Goal: Information Seeking & Learning: Learn about a topic

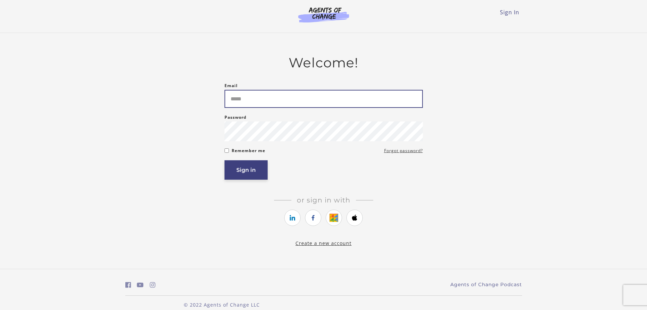
type input "**********"
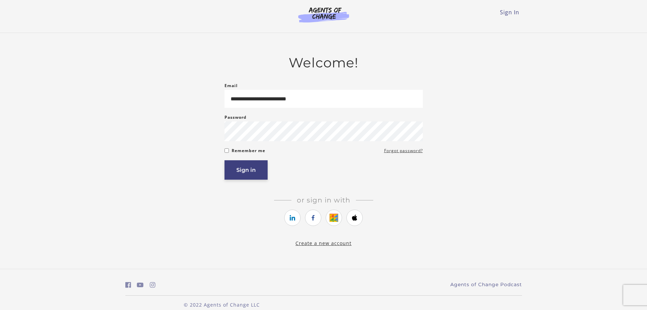
click at [255, 173] on button "Sign in" at bounding box center [246, 169] width 43 height 19
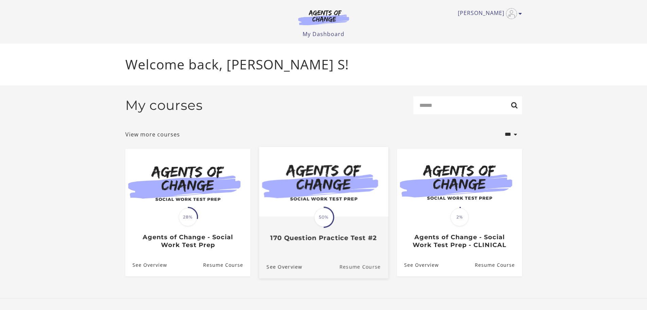
click at [371, 273] on link "Resume Course" at bounding box center [363, 266] width 49 height 23
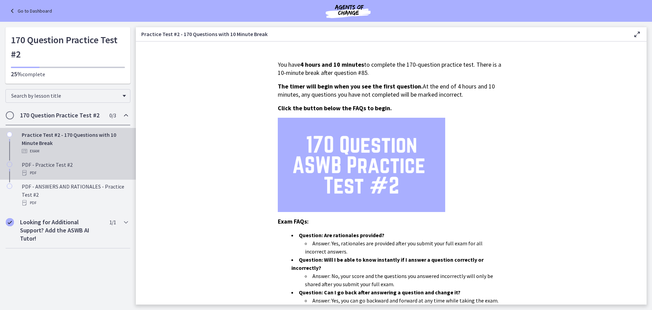
click at [61, 172] on div "PDF" at bounding box center [75, 173] width 106 height 8
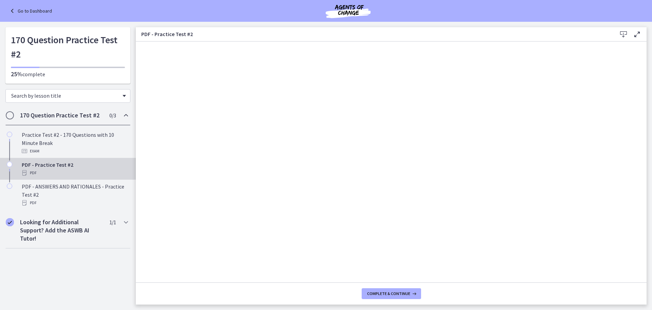
click at [122, 99] on div "Search by lesson title" at bounding box center [67, 96] width 125 height 14
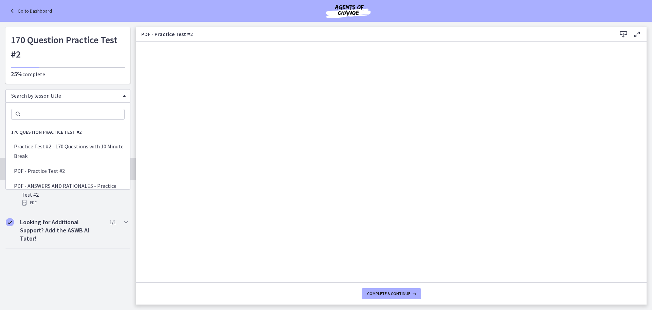
click at [122, 99] on div "Search by lesson title" at bounding box center [67, 96] width 125 height 14
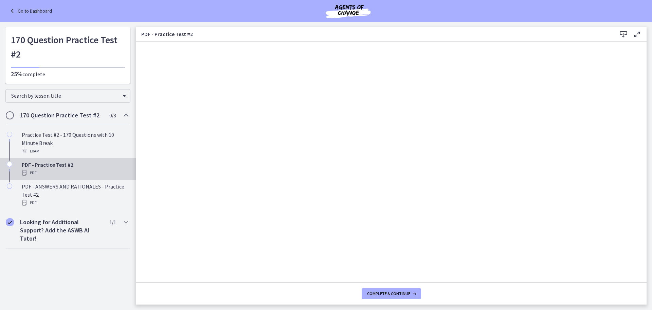
click at [19, 10] on link "Go to Dashboard" at bounding box center [30, 11] width 44 height 8
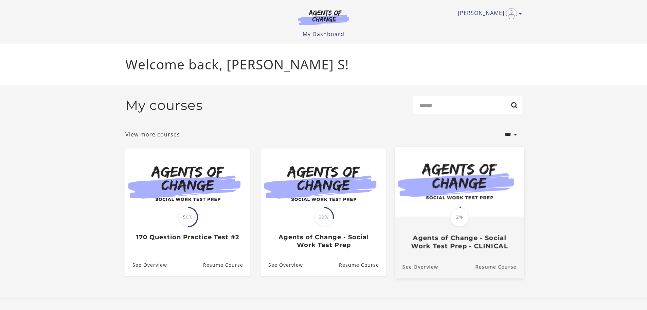
click at [450, 225] on div "Translation missing: en.liquid.partials.dashboard_course_card.progress_descript…" at bounding box center [459, 216] width 21 height 21
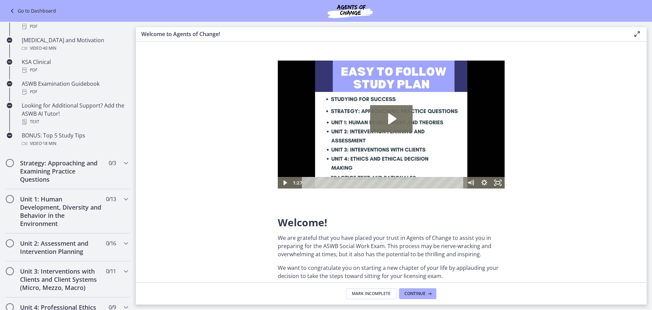
scroll to position [272, 0]
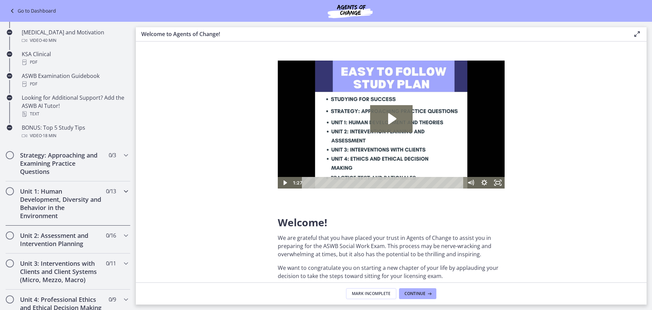
click at [120, 196] on div "Unit 1: Human Development, Diversity and Behavior in the Environment 0 / 13 Com…" at bounding box center [67, 203] width 125 height 44
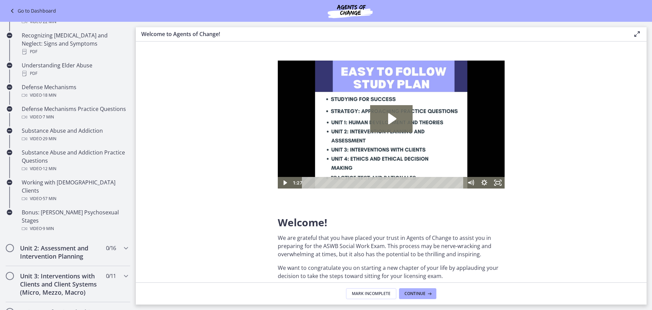
scroll to position [408, 0]
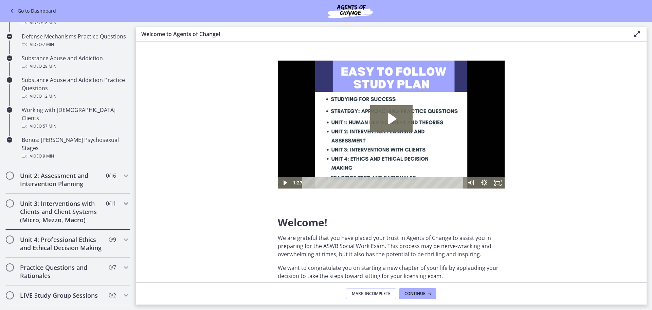
click at [122, 199] on icon "Chapters" at bounding box center [126, 203] width 8 height 8
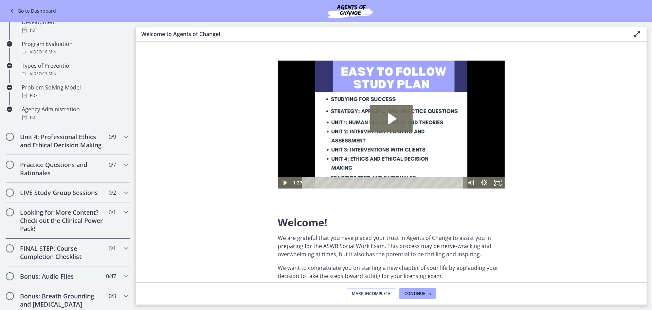
scroll to position [442, 0]
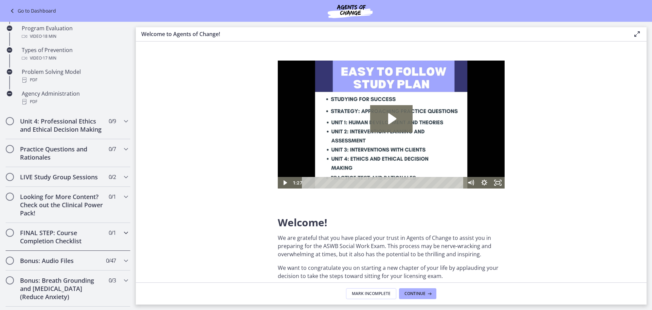
click at [122, 237] on icon "Chapters" at bounding box center [126, 232] width 8 height 8
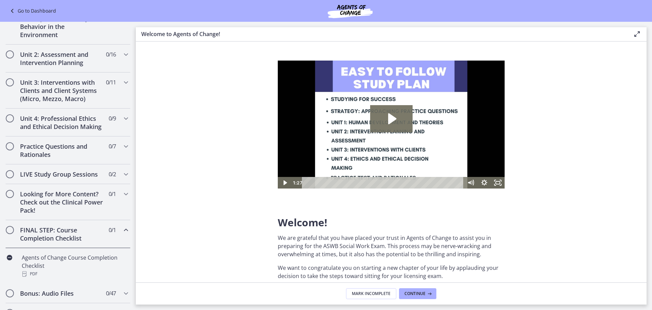
scroll to position [183, 0]
click at [122, 234] on icon "Chapters" at bounding box center [126, 230] width 8 height 8
click at [66, 240] on h2 "FINAL STEP: Course Completion Checklist" at bounding box center [61, 234] width 83 height 16
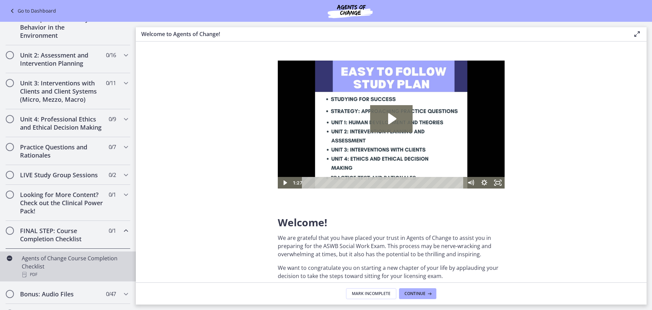
click at [50, 272] on div "Agents of Change Course Completion Checklist PDF" at bounding box center [75, 266] width 106 height 24
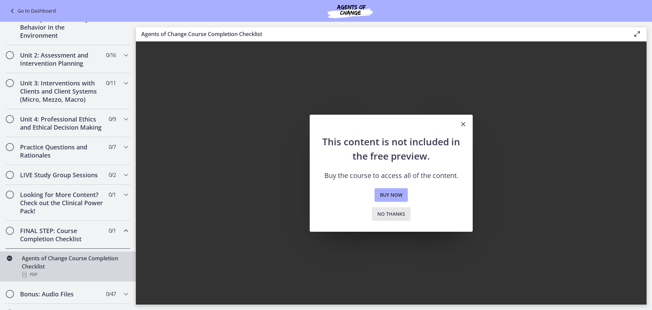
click at [388, 213] on span "No thanks" at bounding box center [392, 214] width 28 height 8
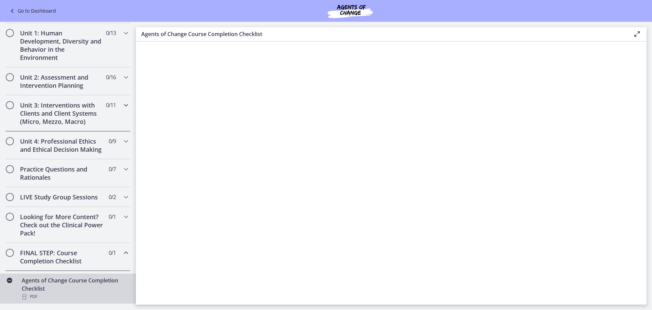
scroll to position [149, 0]
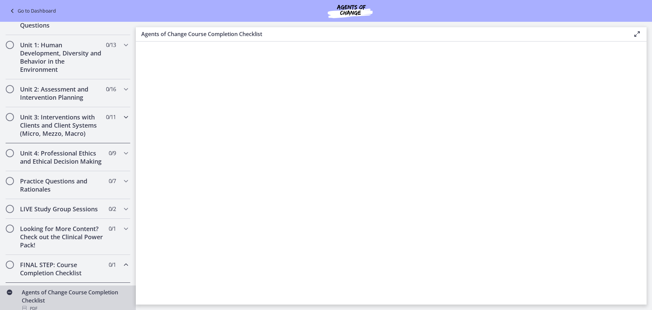
click at [122, 117] on icon "Chapters" at bounding box center [126, 117] width 8 height 8
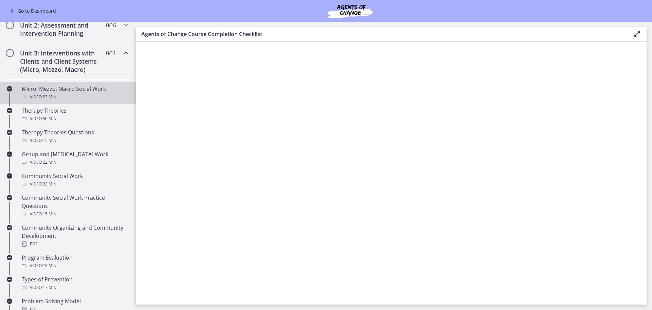
scroll to position [217, 0]
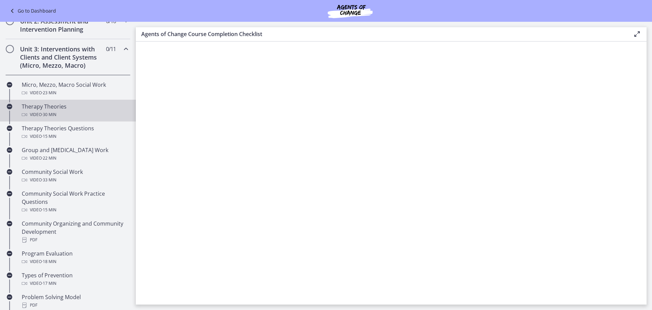
click at [56, 117] on span "· 30 min" at bounding box center [49, 114] width 15 height 8
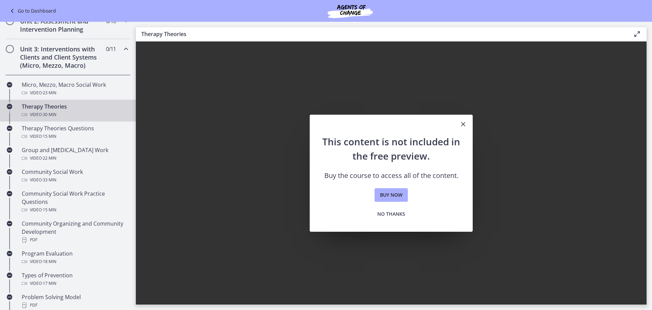
click at [463, 121] on icon "Close" at bounding box center [463, 124] width 8 height 8
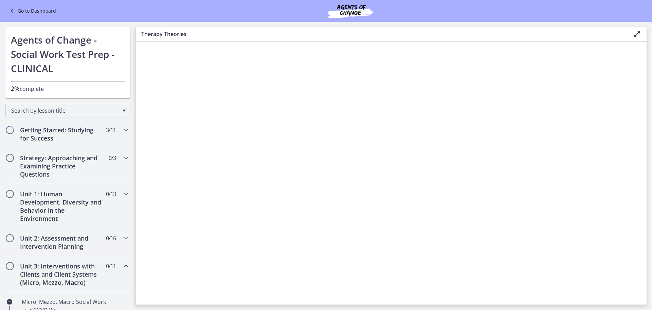
click at [13, 10] on icon at bounding box center [13, 11] width 10 height 8
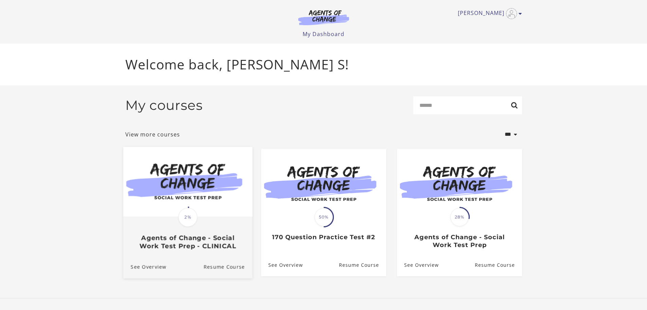
click at [205, 234] on div "Translation missing: en.liquid.partials.dashboard_course_card.progress_descript…" at bounding box center [187, 233] width 129 height 33
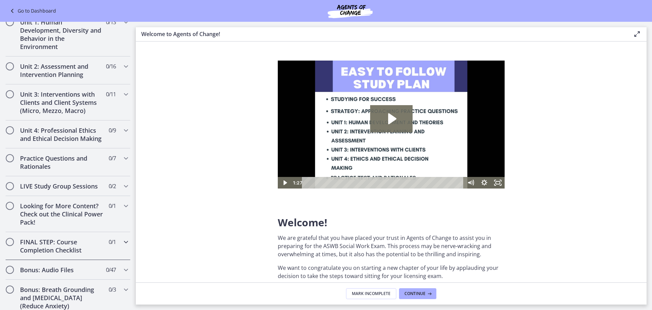
scroll to position [476, 0]
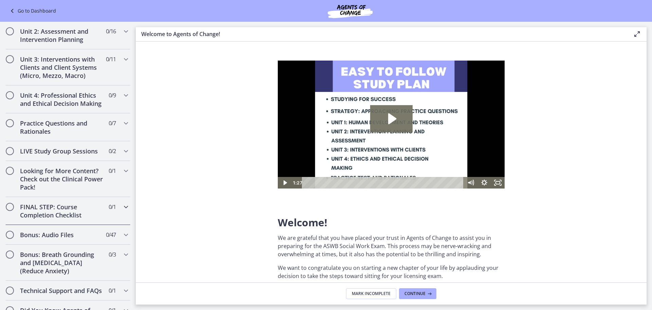
click at [122, 211] on icon "Chapters" at bounding box center [126, 207] width 8 height 8
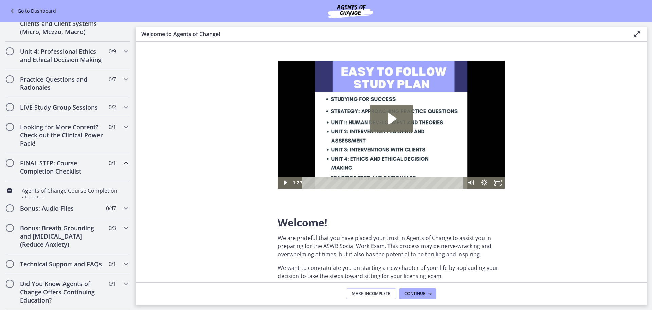
scroll to position [207, 0]
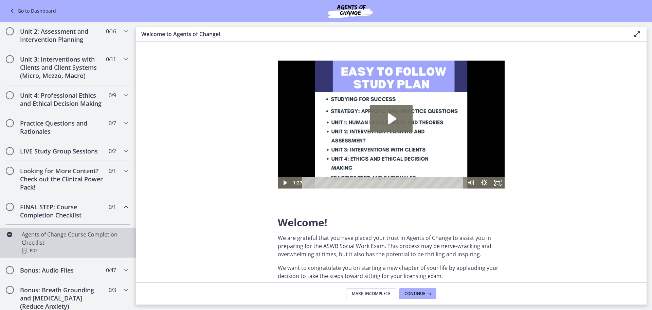
click at [73, 243] on div "Agents of Change Course Completion Checklist PDF" at bounding box center [75, 242] width 106 height 24
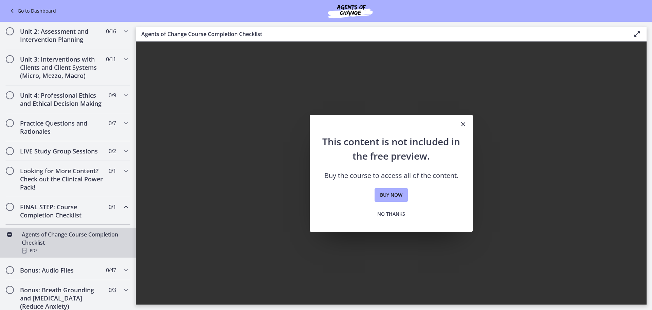
drag, startPoint x: 465, startPoint y: 120, endPoint x: 456, endPoint y: 122, distance: 8.9
click at [465, 120] on icon "Close" at bounding box center [463, 124] width 8 height 8
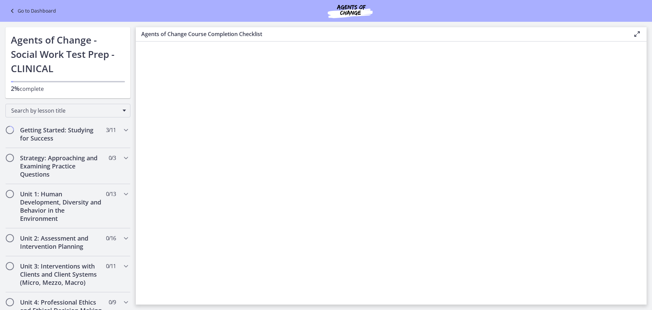
click at [8, 10] on div "Go to Dashboard" at bounding box center [326, 11] width 652 height 22
click at [11, 10] on icon at bounding box center [13, 11] width 10 height 8
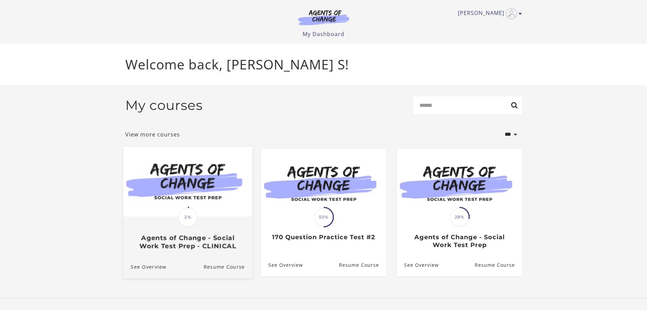
click at [187, 203] on img at bounding box center [187, 181] width 129 height 70
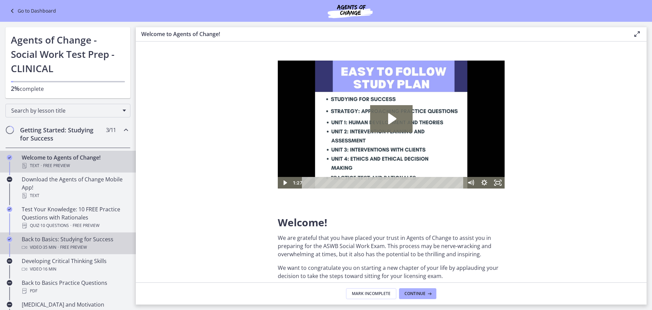
click at [73, 241] on div "Back to Basics: Studying for Success Video · 35 min · Free preview" at bounding box center [75, 243] width 106 height 16
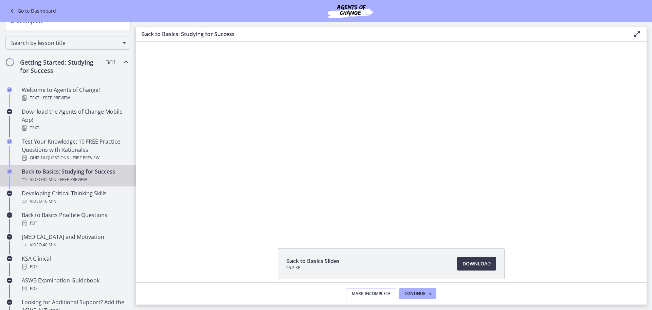
scroll to position [68, 0]
click at [66, 211] on div "Back to Basics Practice Questions PDF" at bounding box center [75, 218] width 106 height 16
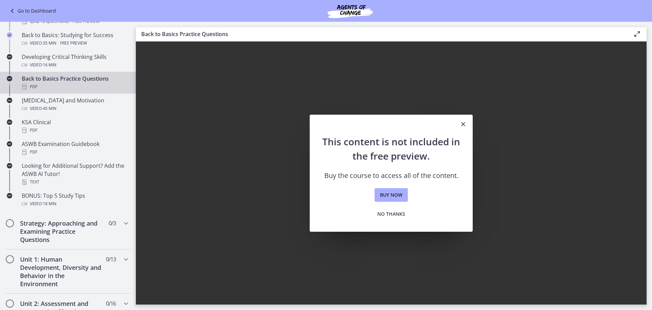
scroll to position [306, 0]
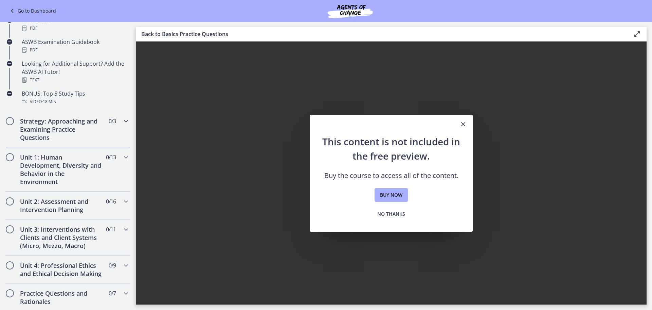
click at [123, 121] on icon "Chapters" at bounding box center [126, 121] width 8 height 8
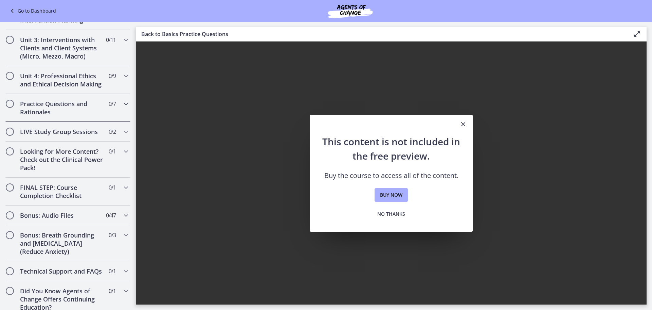
click at [123, 117] on div "Practice Questions and Rationales 0 / 7 Completed" at bounding box center [67, 108] width 125 height 28
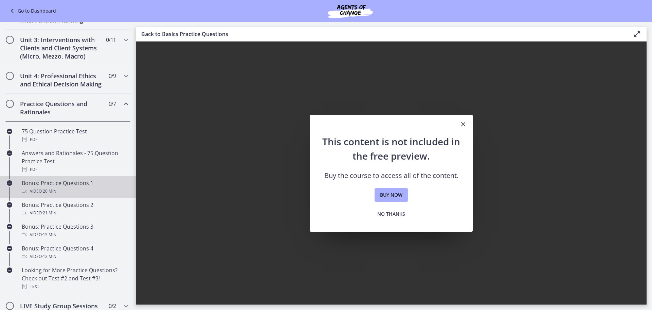
click at [62, 191] on div "Bonus: Practice Questions 1 Video · 20 min" at bounding box center [75, 187] width 106 height 16
click at [13, 11] on icon at bounding box center [13, 11] width 10 height 8
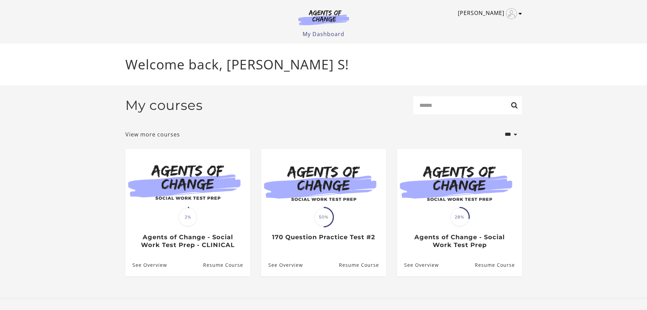
click at [518, 14] on link "[PERSON_NAME]" at bounding box center [488, 13] width 61 height 11
click at [487, 48] on link "Sign Out" at bounding box center [494, 48] width 60 height 12
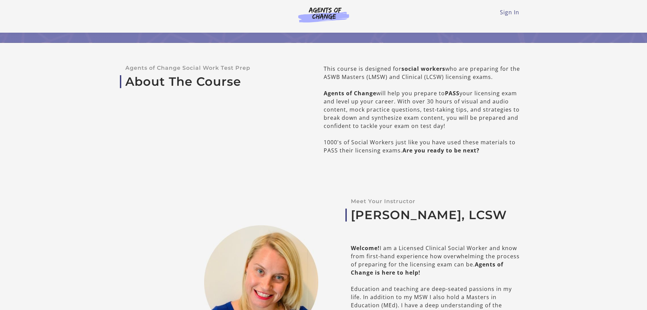
scroll to position [34, 0]
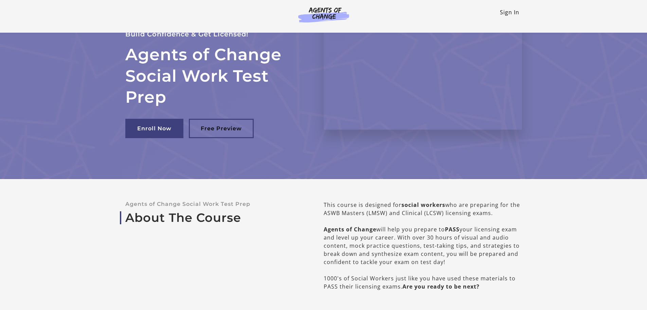
click at [510, 10] on link "Sign In" at bounding box center [509, 11] width 19 height 7
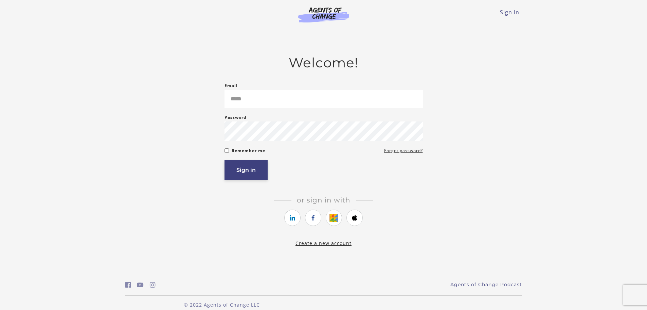
type input "**********"
click at [247, 173] on button "Sign in" at bounding box center [246, 169] width 43 height 19
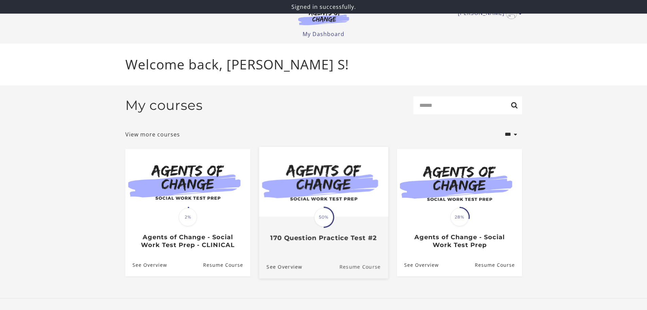
click at [343, 266] on link "Resume Course" at bounding box center [363, 266] width 49 height 23
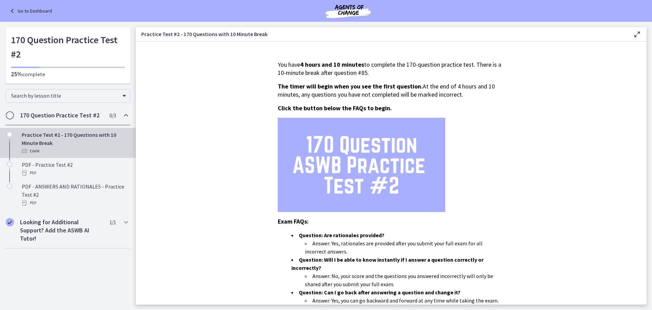
click at [13, 10] on icon at bounding box center [13, 11] width 10 height 8
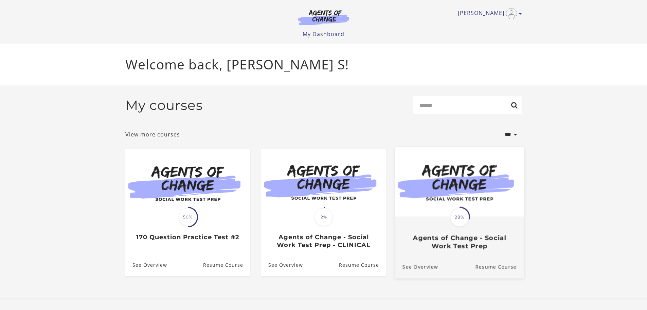
click at [461, 238] on h3 "Agents of Change - Social Work Test Prep" at bounding box center [459, 242] width 114 height 16
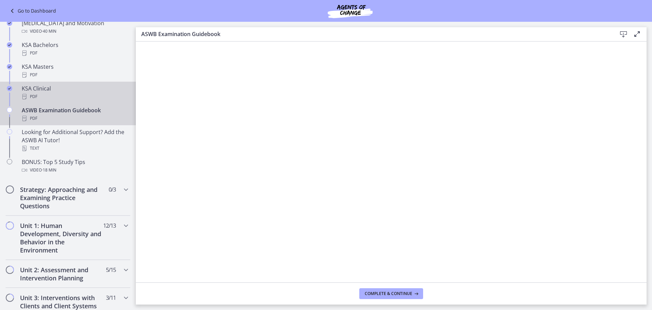
scroll to position [272, 0]
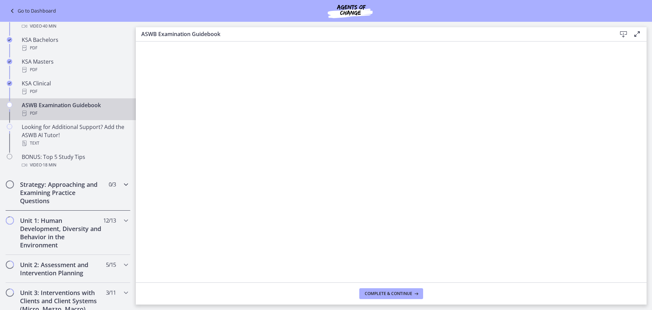
click at [122, 186] on icon "Chapters" at bounding box center [126, 184] width 8 height 8
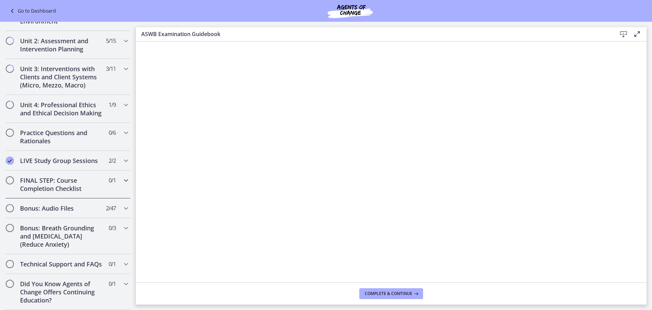
click at [74, 185] on h2 "FINAL STEP: Course Completion Checklist" at bounding box center [61, 184] width 83 height 16
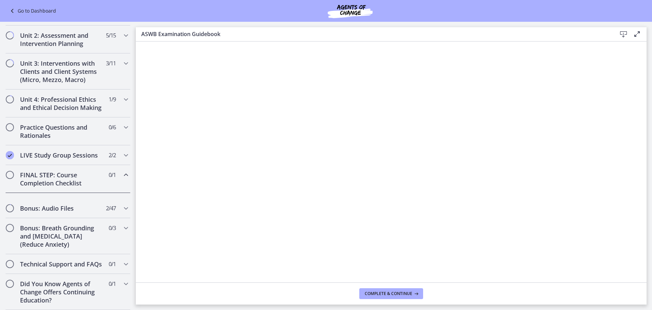
scroll to position [193, 0]
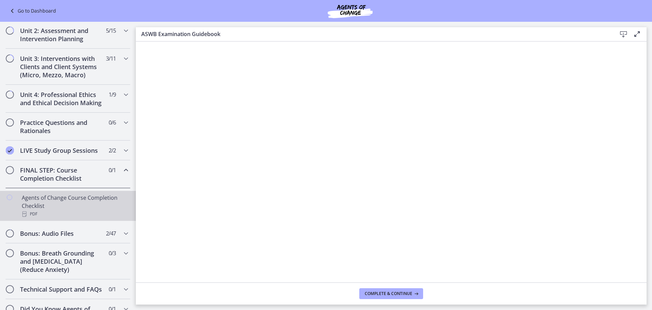
click at [42, 212] on div "Agents of Change Course Completion Checklist PDF" at bounding box center [75, 205] width 106 height 24
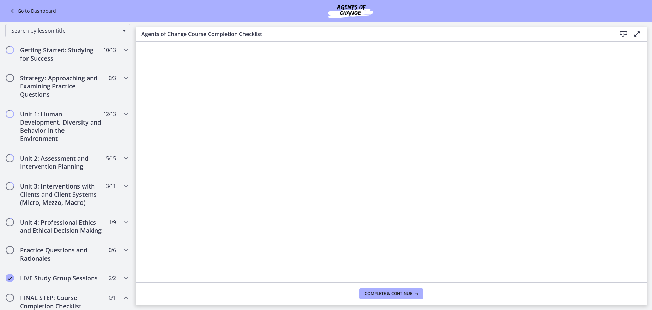
scroll to position [57, 0]
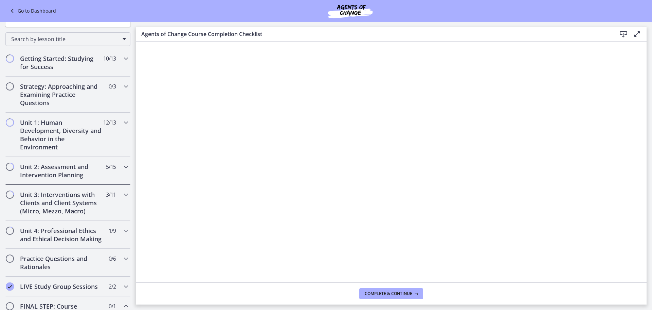
click at [123, 170] on icon "Chapters" at bounding box center [126, 166] width 8 height 8
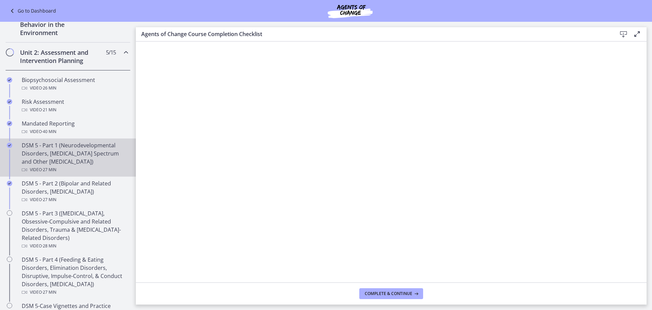
scroll to position [193, 0]
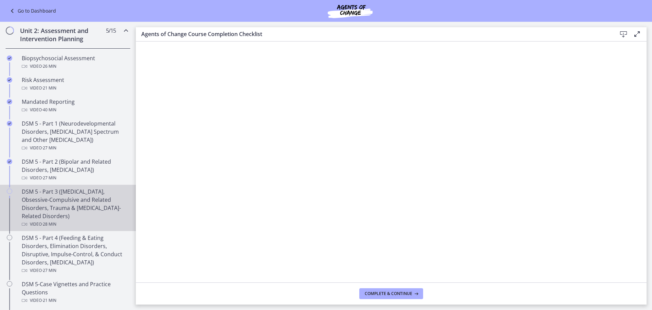
click at [61, 211] on div "DSM 5 - Part 3 ([MEDICAL_DATA], Obsessive-Compulsive and Related Disorders, Tra…" at bounding box center [75, 207] width 106 height 41
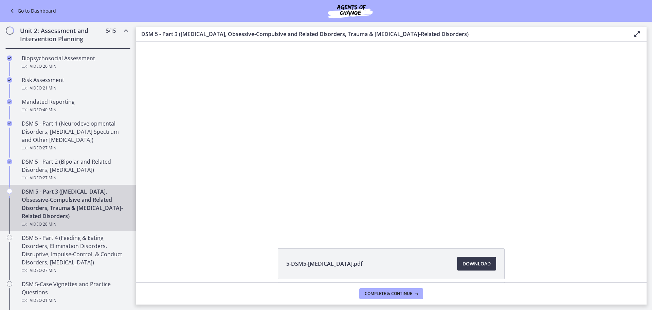
click at [634, 36] on icon at bounding box center [637, 34] width 8 height 8
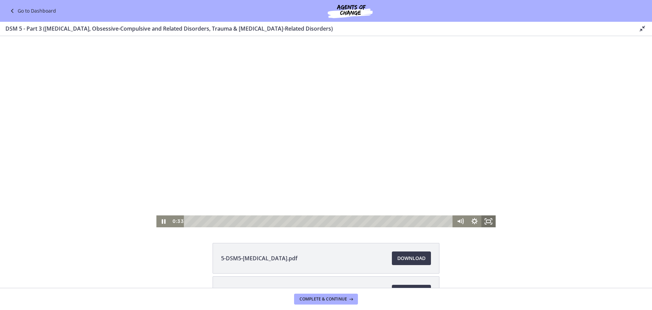
click at [489, 222] on rect "Fullscreen" at bounding box center [489, 221] width 4 height 3
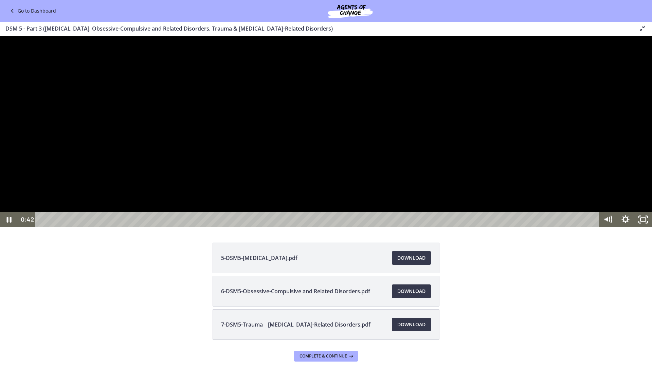
click at [237, 227] on div at bounding box center [326, 131] width 652 height 191
click at [342, 87] on div at bounding box center [326, 131] width 652 height 191
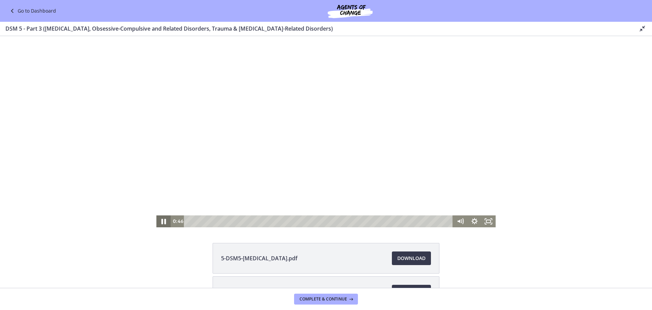
click at [161, 223] on icon "Pause" at bounding box center [163, 221] width 5 height 5
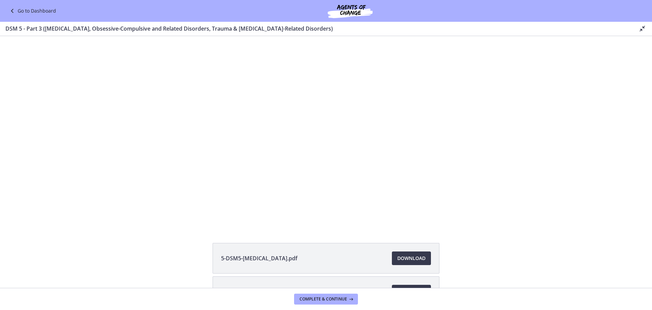
click at [22, 10] on link "Go to Dashboard" at bounding box center [32, 11] width 48 height 8
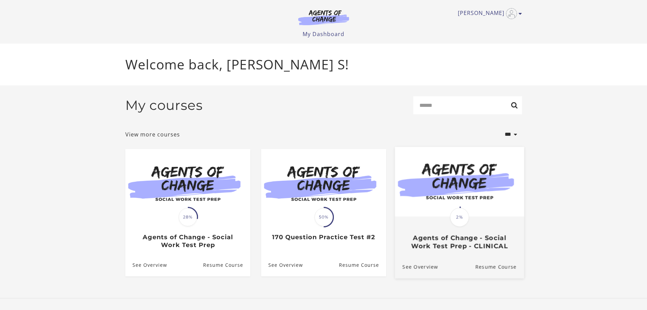
click at [453, 208] on div "Translation missing: en.liquid.partials.dashboard_course_card.progress_descript…" at bounding box center [459, 216] width 21 height 21
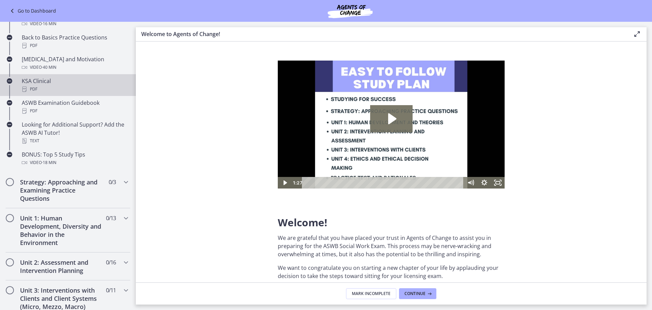
scroll to position [306, 0]
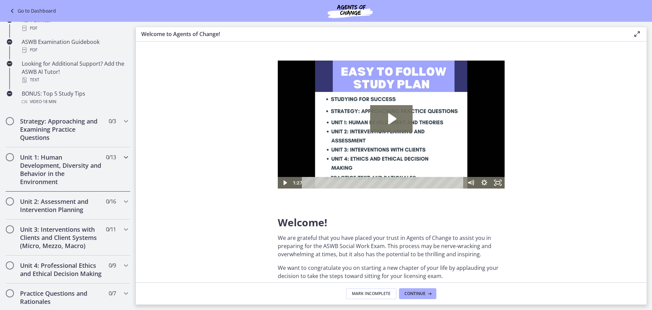
click at [113, 156] on div "Unit 1: Human Development, Diversity and Behavior in the Environment 0 / 13 Com…" at bounding box center [67, 169] width 125 height 44
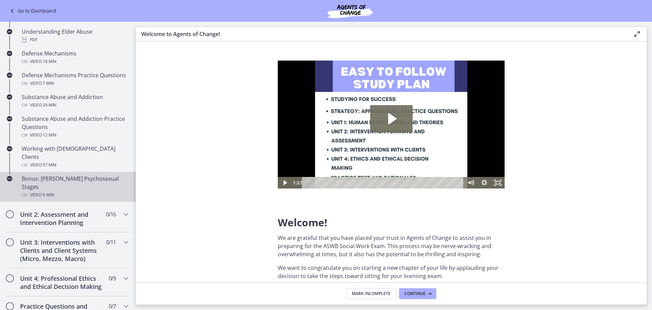
scroll to position [374, 0]
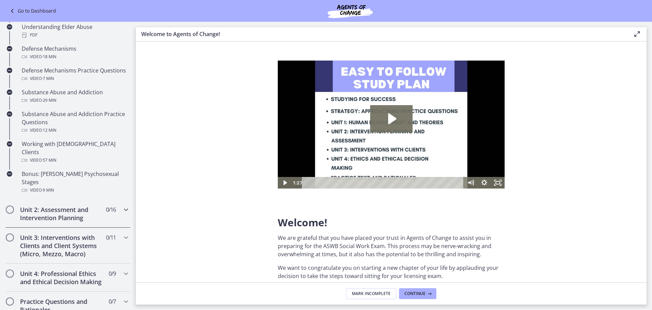
click at [117, 199] on div "Unit 2: Assessment and Intervention Planning 0 / 16 Completed" at bounding box center [67, 213] width 125 height 28
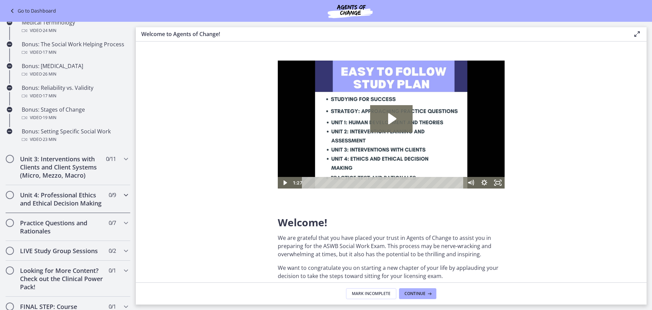
scroll to position [544, 0]
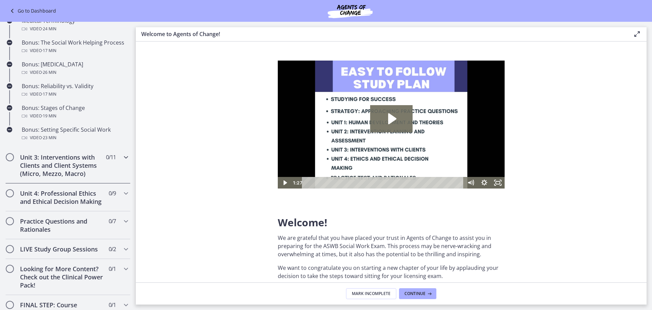
click at [122, 157] on icon "Chapters" at bounding box center [126, 157] width 8 height 8
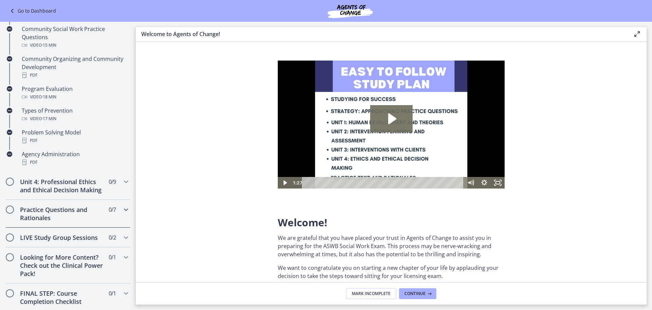
scroll to position [374, 0]
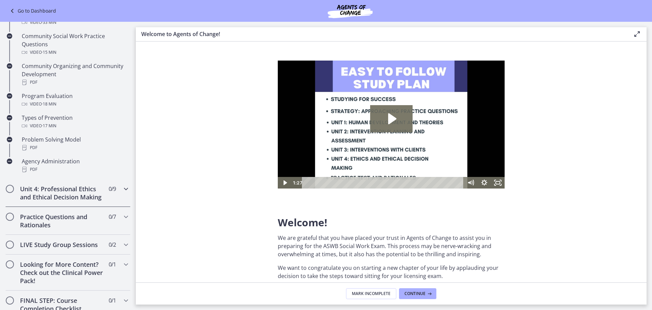
click at [120, 183] on div "Unit 4: Professional Ethics and Ethical Decision Making 0 / 9 Completed" at bounding box center [67, 193] width 125 height 28
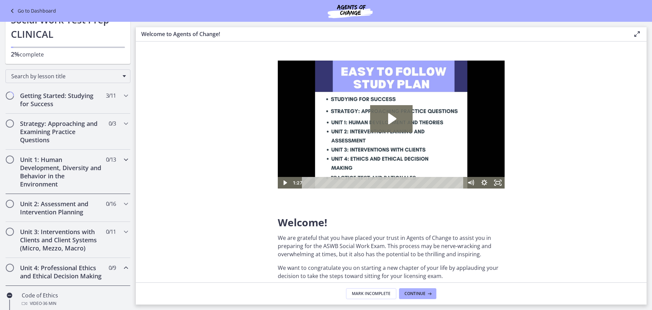
scroll to position [0, 0]
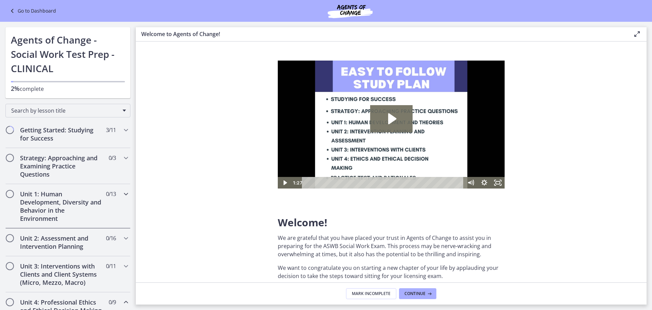
click at [122, 191] on icon "Chapters" at bounding box center [126, 194] width 8 height 8
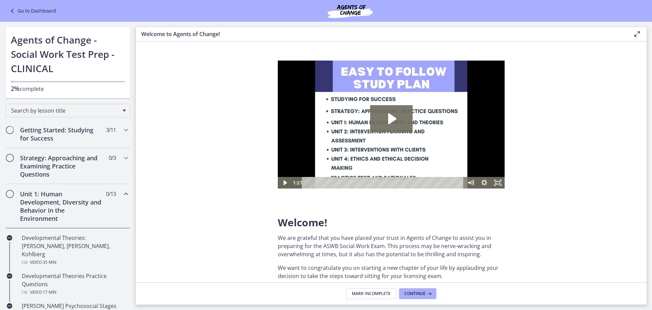
click at [13, 8] on icon at bounding box center [13, 11] width 10 height 8
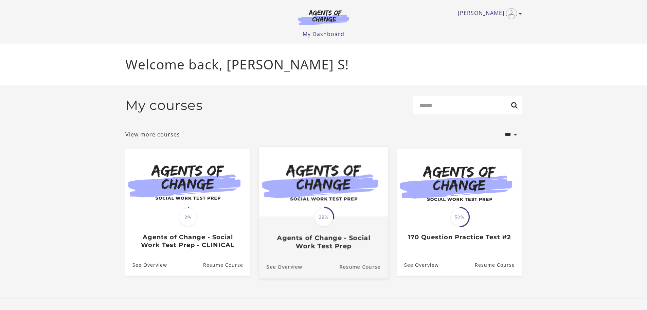
click at [300, 216] on img at bounding box center [323, 181] width 129 height 70
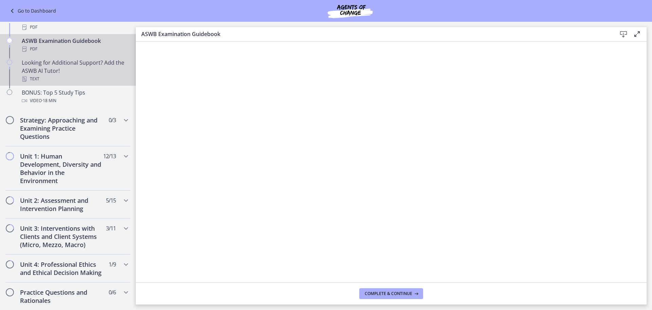
scroll to position [340, 0]
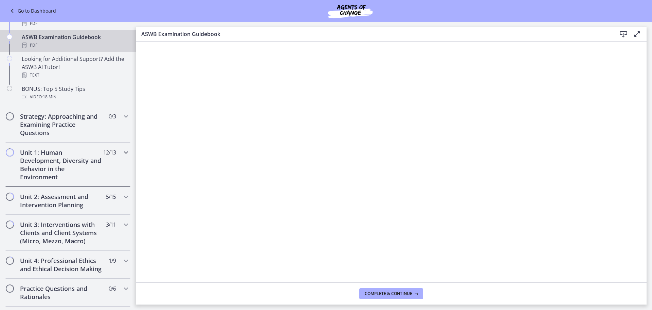
click at [122, 152] on icon "Chapters" at bounding box center [126, 152] width 8 height 8
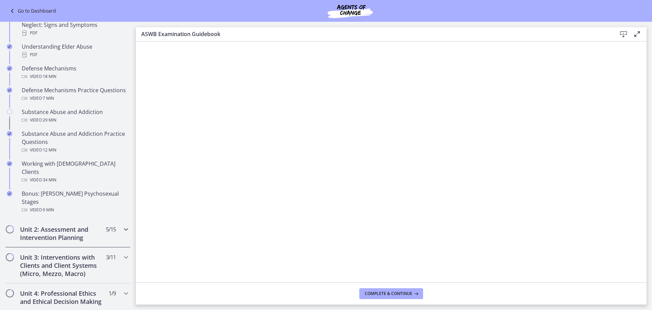
click at [122, 225] on icon "Chapters" at bounding box center [126, 229] width 8 height 8
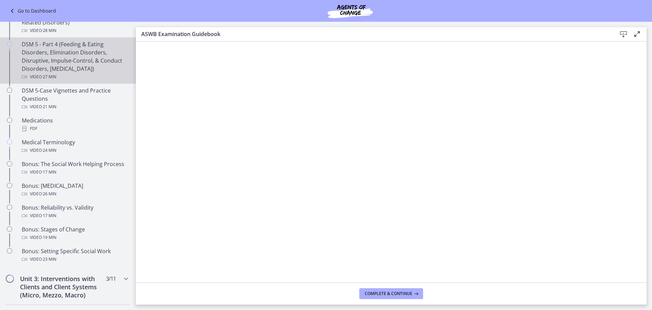
scroll to position [476, 0]
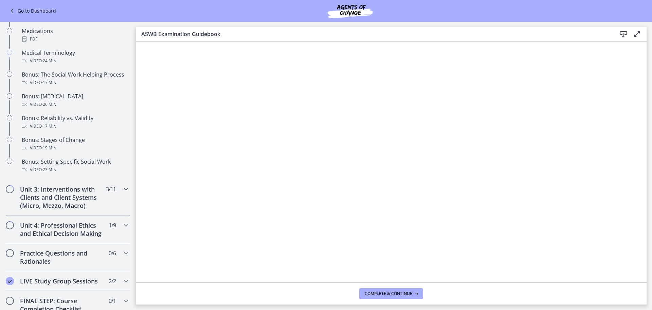
click at [116, 187] on div "Unit 3: Interventions with Clients and Client Systems (Micro, Mezzo, Macro) 3 /…" at bounding box center [67, 197] width 125 height 36
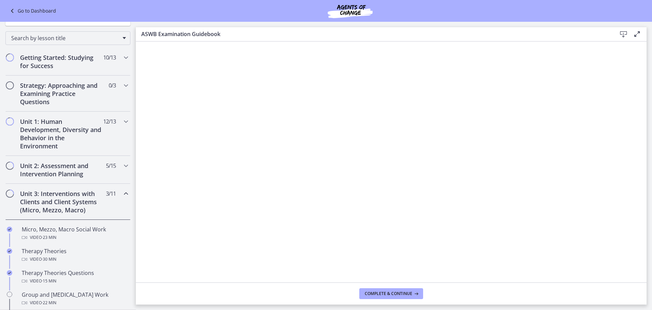
scroll to position [52, 0]
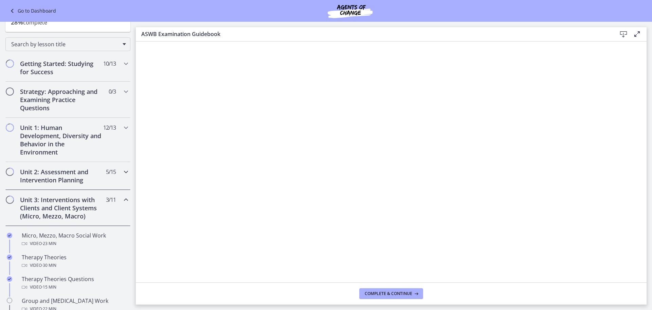
click at [116, 178] on div "Unit 2: Assessment and Intervention Planning 5 / 15 Completed" at bounding box center [67, 176] width 125 height 28
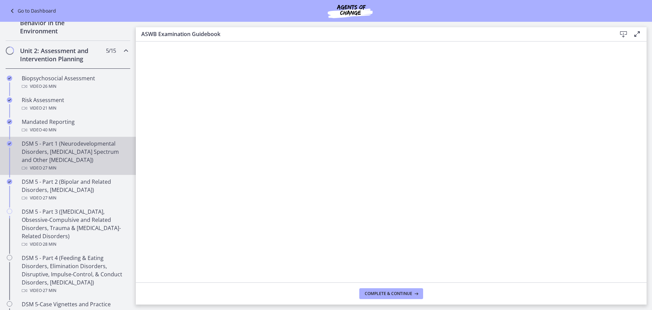
scroll to position [188, 0]
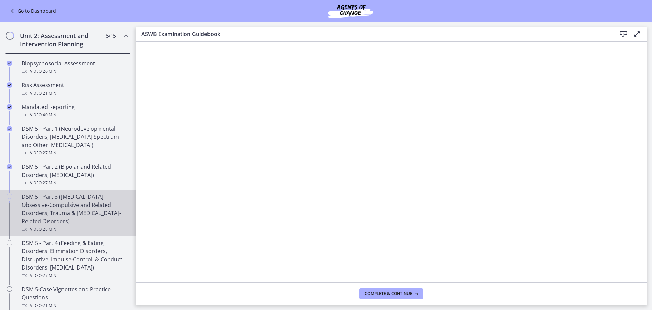
click at [98, 192] on div "DSM 5 - Part 3 (Anxiety Disorders, Obsessive-Compulsive and Related Disorders, …" at bounding box center [75, 212] width 106 height 41
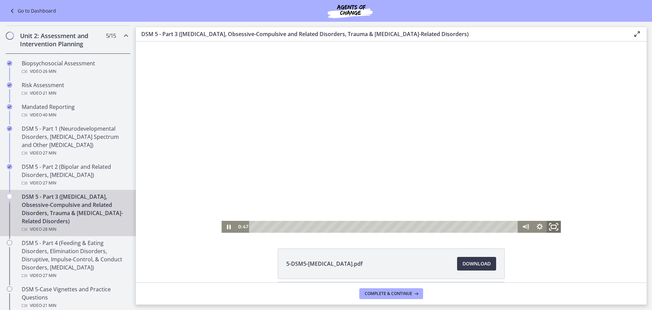
click at [549, 222] on icon "Fullscreen" at bounding box center [554, 226] width 17 height 14
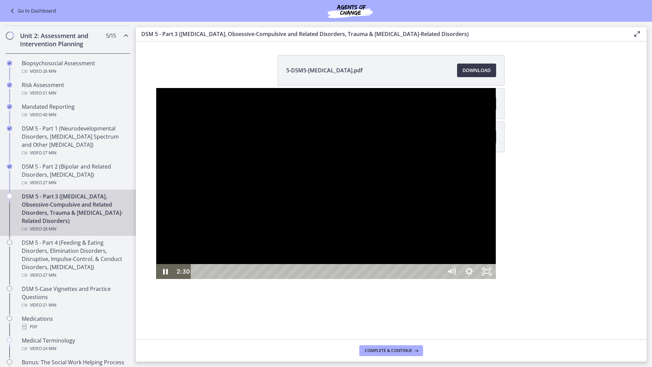
click at [313, 237] on div at bounding box center [325, 183] width 339 height 191
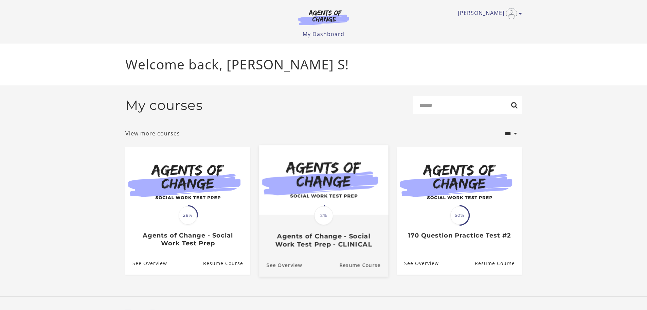
click at [310, 205] on img at bounding box center [323, 180] width 129 height 70
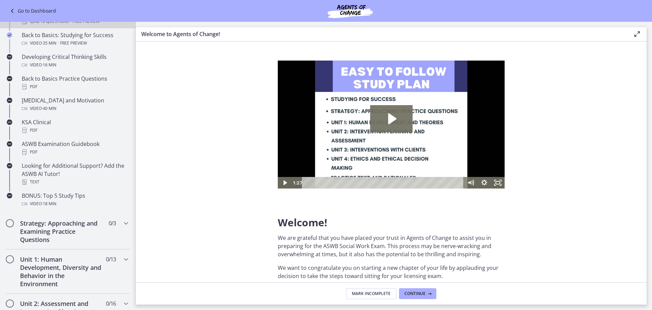
scroll to position [340, 0]
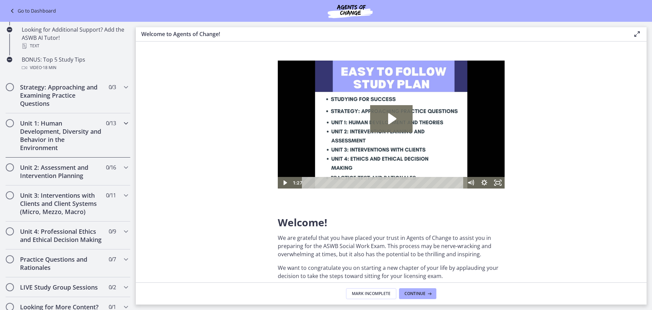
click at [122, 123] on icon "Chapters" at bounding box center [126, 123] width 8 height 8
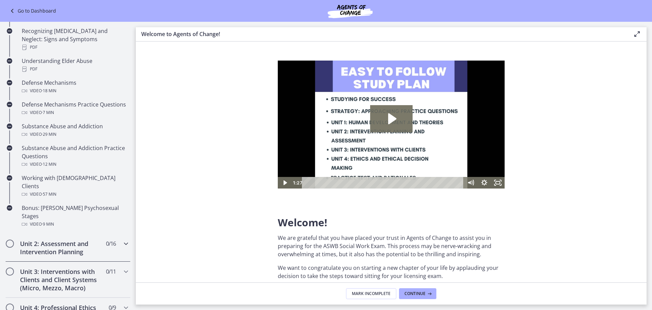
click at [126, 233] on div "Unit 2: Assessment and Intervention Planning 0 / 16 Completed" at bounding box center [68, 247] width 136 height 28
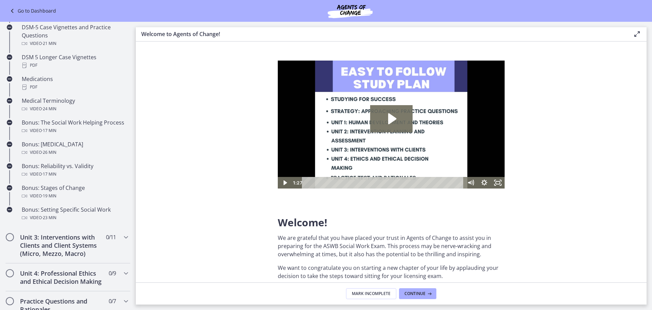
scroll to position [476, 0]
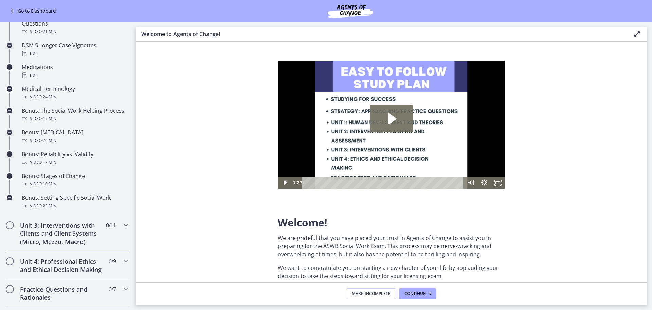
click at [124, 224] on icon "Chapters" at bounding box center [126, 225] width 8 height 8
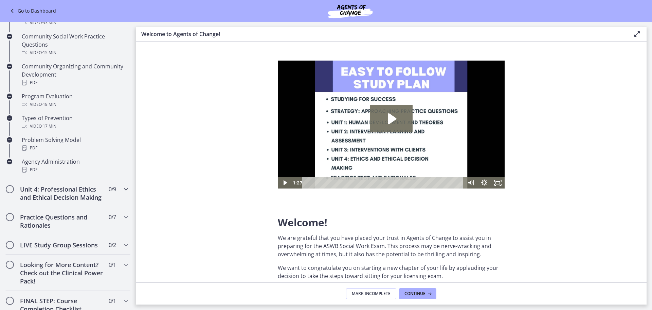
scroll to position [272, 0]
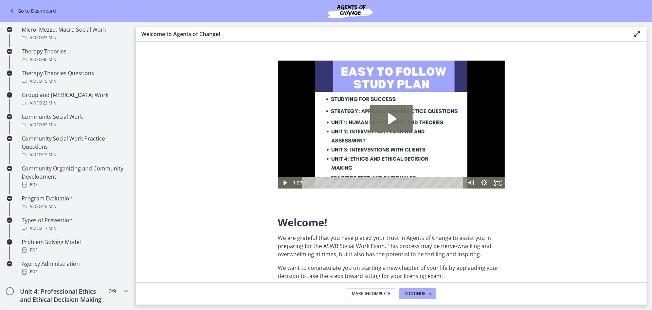
click at [12, 11] on icon at bounding box center [13, 11] width 10 height 8
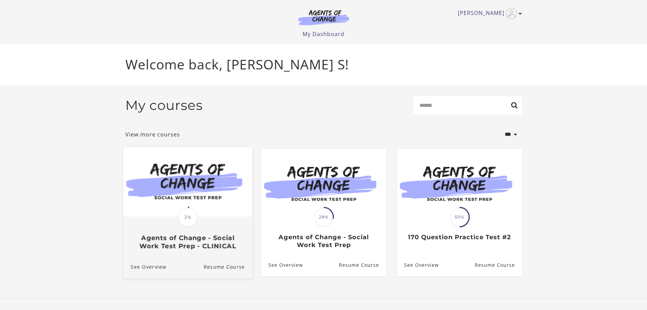
click at [212, 228] on div "Translation missing: en.liquid.partials.dashboard_course_card.progress_descript…" at bounding box center [187, 233] width 129 height 33
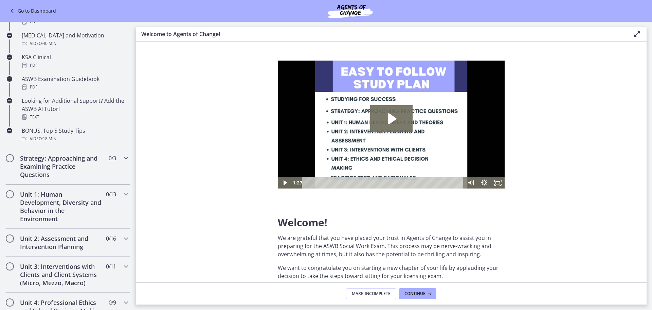
scroll to position [272, 0]
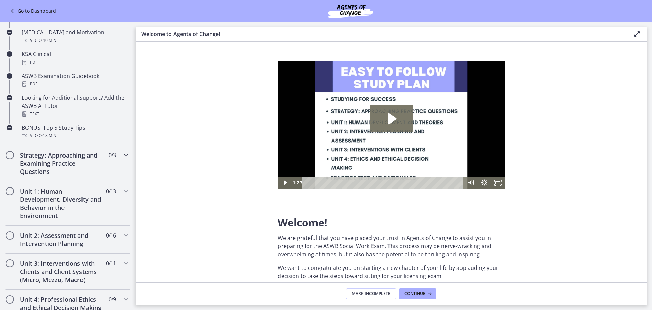
click at [123, 159] on icon "Chapters" at bounding box center [126, 155] width 8 height 8
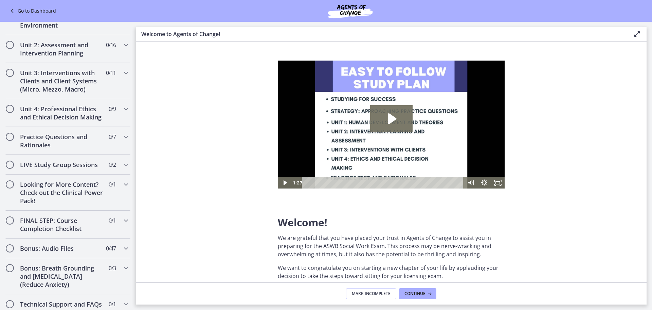
click at [16, 9] on icon at bounding box center [13, 11] width 10 height 8
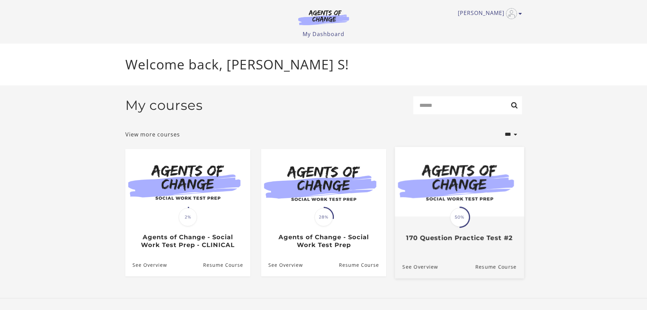
click at [453, 212] on span "50%" at bounding box center [459, 216] width 19 height 19
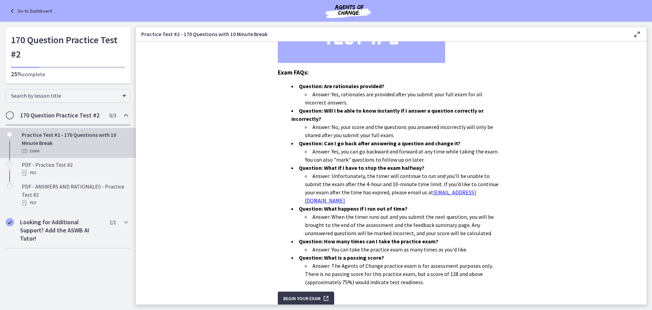
scroll to position [169, 0]
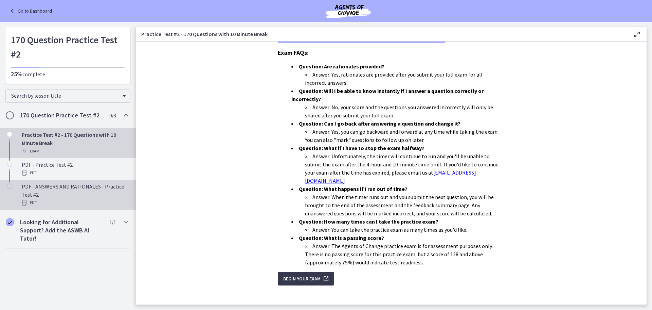
click at [82, 190] on div "PDF - ANSWERS AND RATIONALES - Practice Test #2 PDF" at bounding box center [75, 194] width 106 height 24
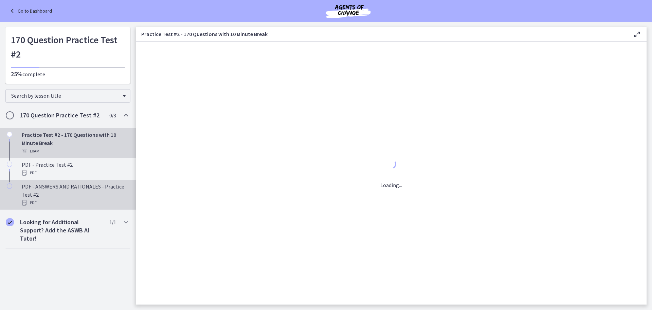
scroll to position [0, 0]
